Goal: Use online tool/utility: Utilize a website feature to perform a specific function

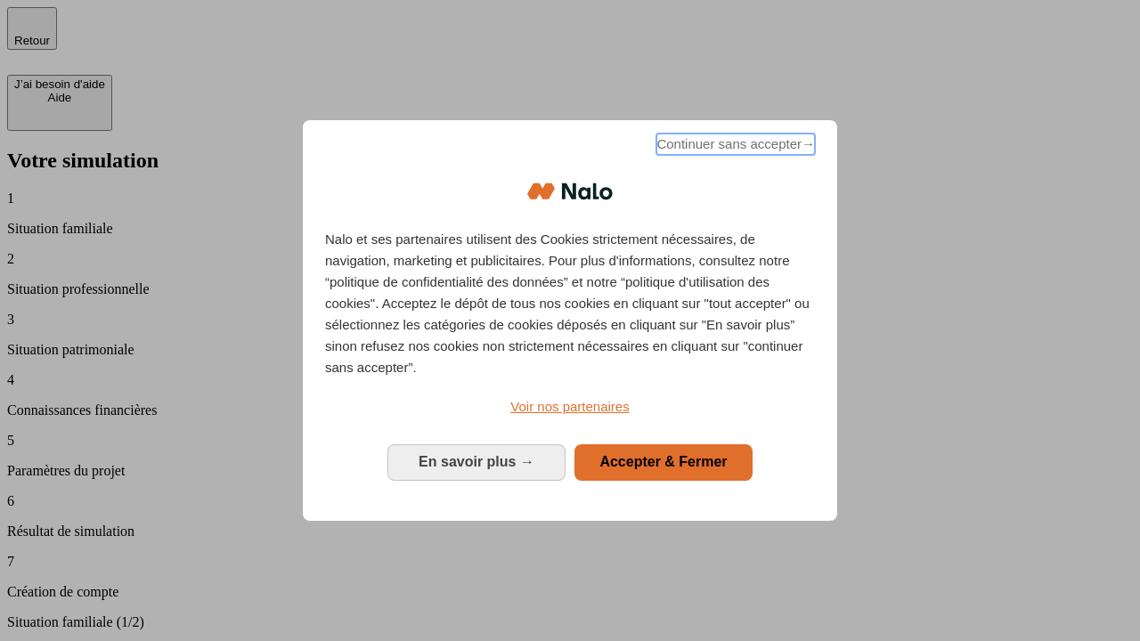
click at [734, 147] on span "Continuer sans accepter →" at bounding box center [735, 144] width 158 height 21
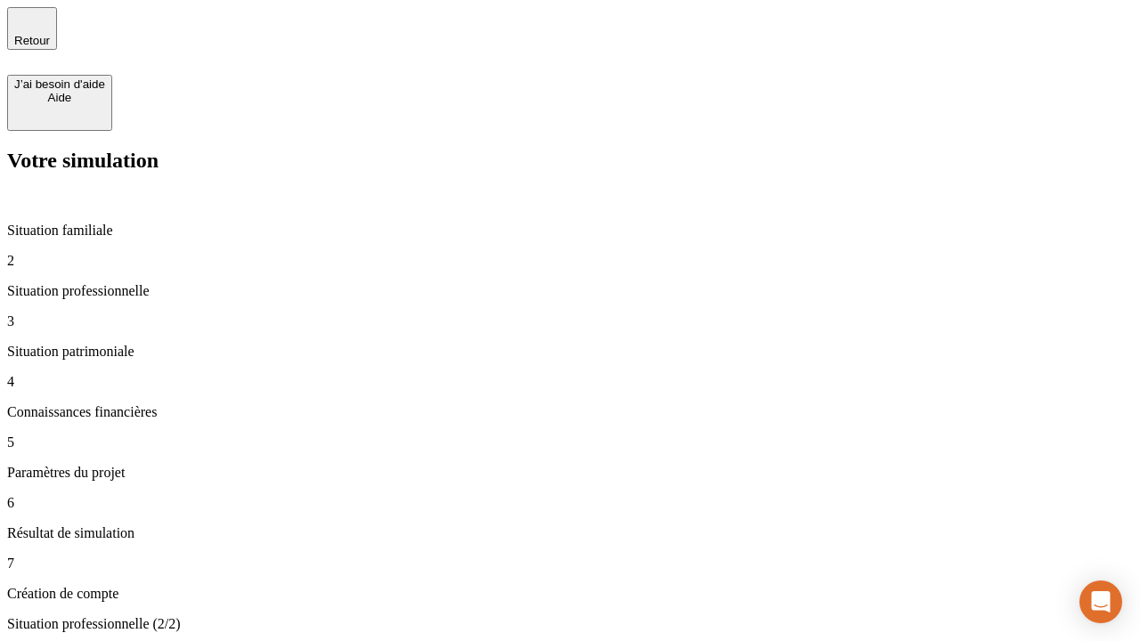
type input "30 000"
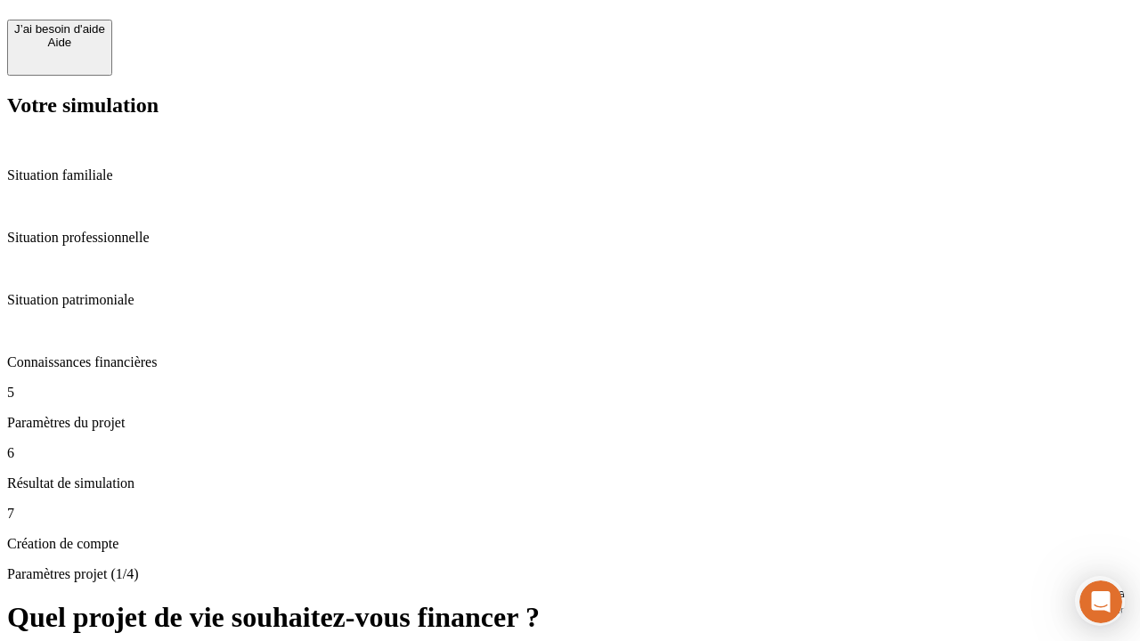
scroll to position [16, 0]
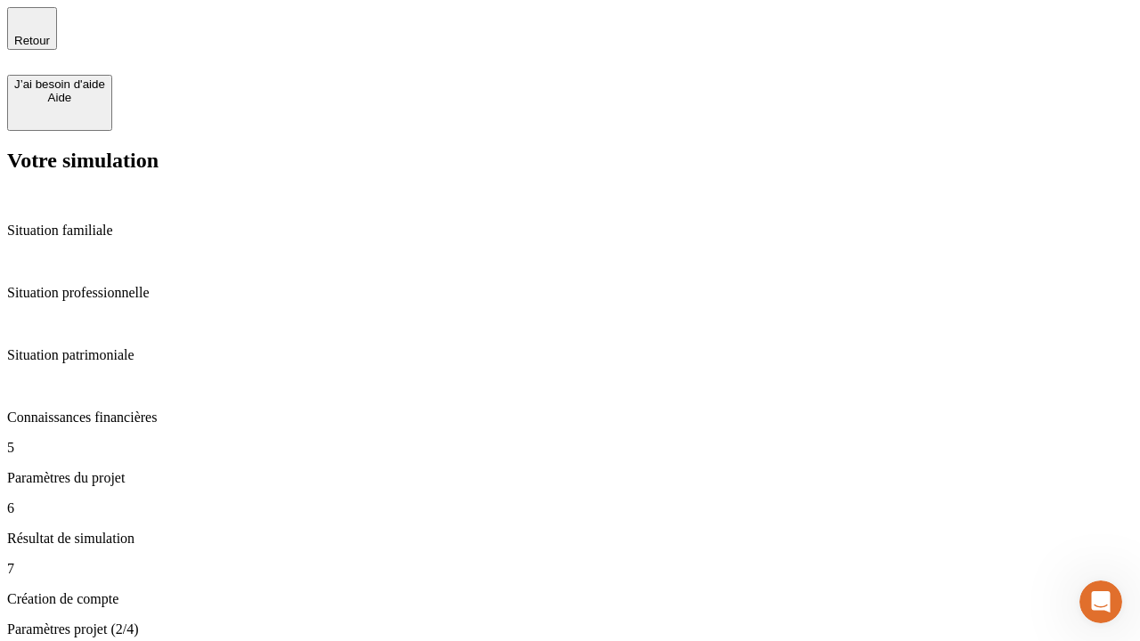
type input "25"
type input "64"
type input "1 000"
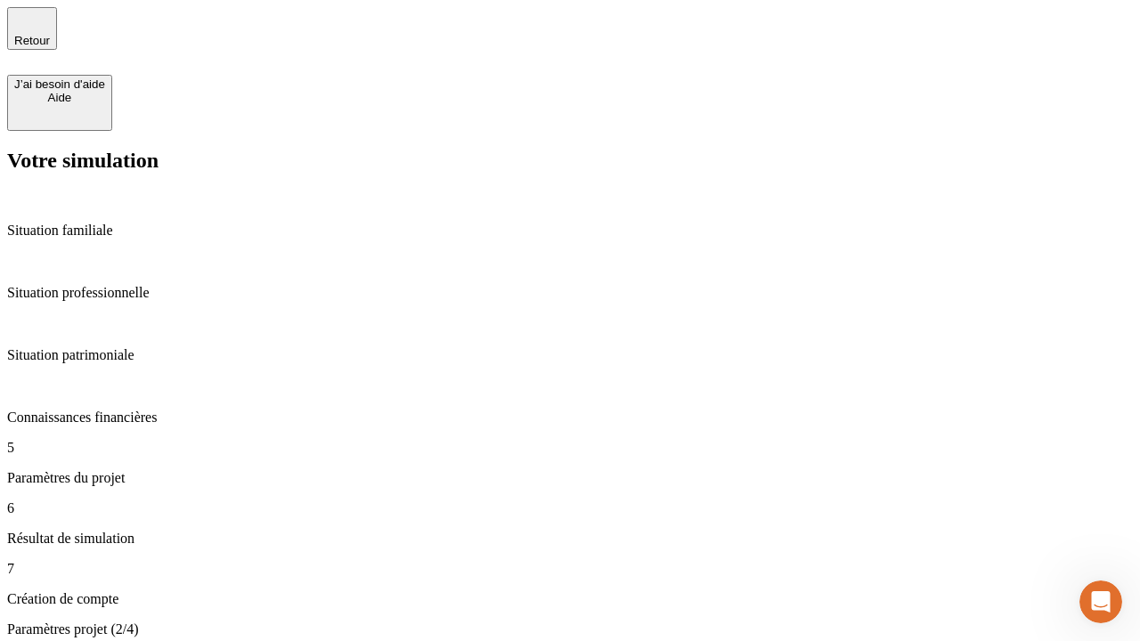
type input "640"
